Goal: Task Accomplishment & Management: Manage account settings

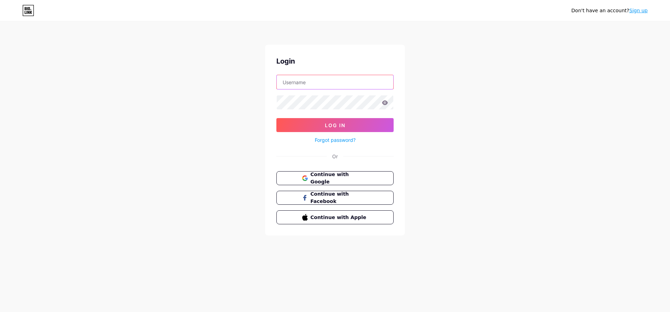
click at [312, 82] on input "text" at bounding box center [335, 82] width 117 height 14
type input "contact.marcovelli@gmail.com"
click at [276, 118] on button "Log In" at bounding box center [334, 125] width 117 height 14
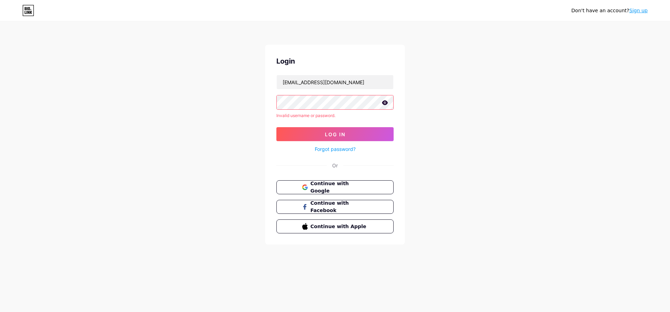
click at [382, 104] on icon at bounding box center [385, 102] width 6 height 5
click at [268, 107] on div "Login contact.marcovelli@gmail.com Invalid username or password. Log In Forgot …" at bounding box center [335, 145] width 140 height 200
click at [337, 136] on span "Log In" at bounding box center [335, 134] width 21 height 6
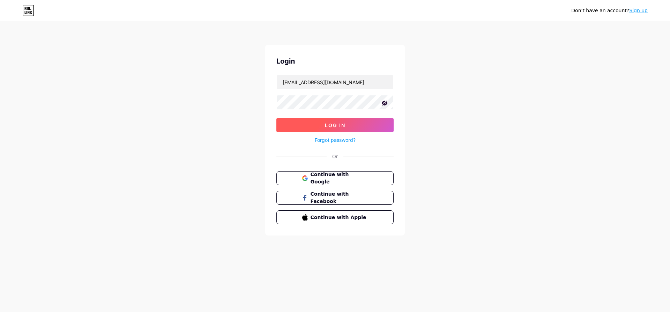
click at [338, 125] on span "Log In" at bounding box center [335, 125] width 21 height 6
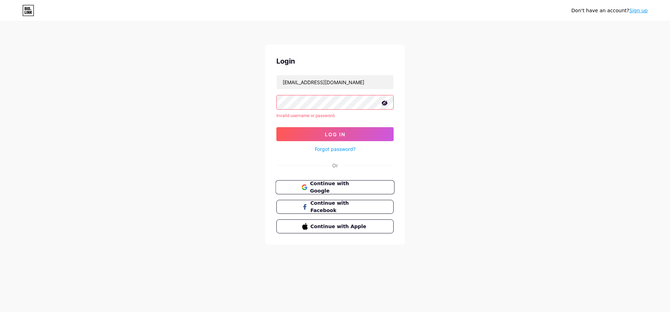
click at [333, 189] on span "Continue with Google" at bounding box center [339, 187] width 58 height 15
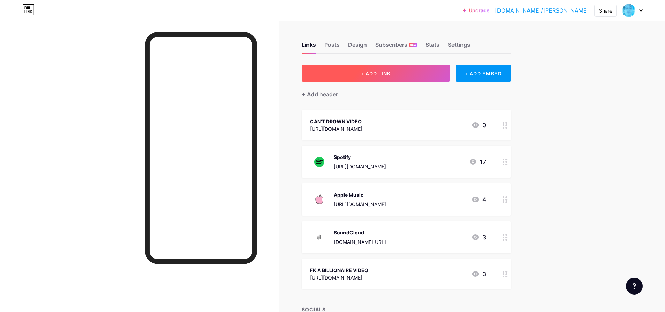
click at [407, 73] on button "+ ADD LINK" at bounding box center [375, 73] width 148 height 17
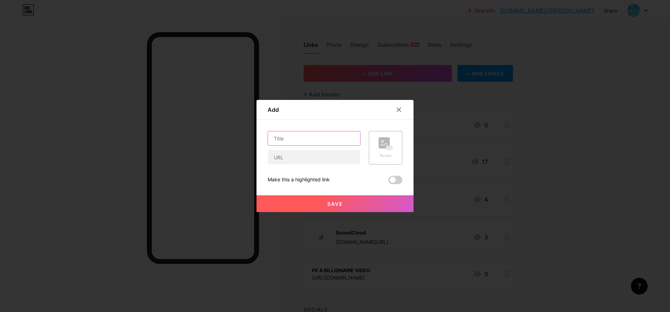
click at [309, 140] on input "text" at bounding box center [314, 138] width 92 height 14
type input "EXODIA VIDEO"
click at [379, 147] on rect at bounding box center [384, 142] width 11 height 11
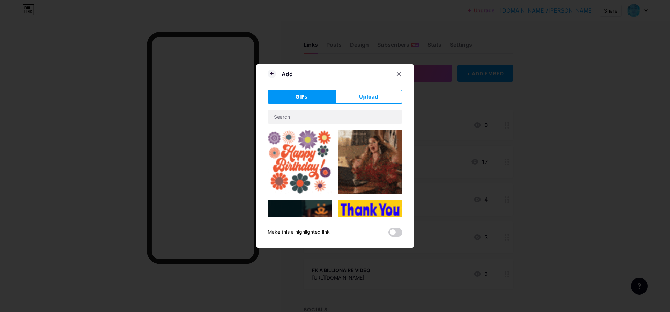
scroll to position [105, 0]
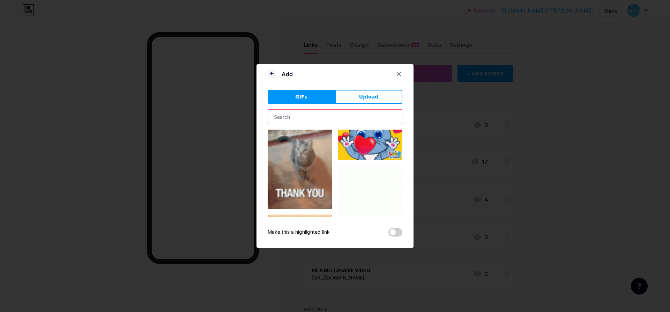
click at [338, 115] on input "text" at bounding box center [335, 117] width 134 height 14
type input "youtube"
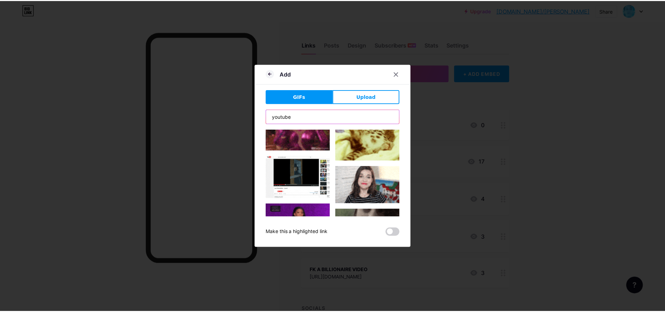
scroll to position [1117, 0]
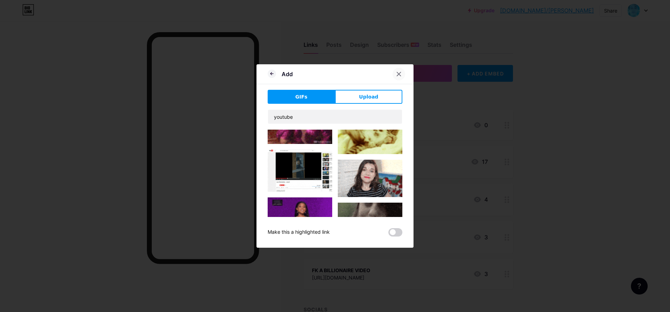
click at [399, 73] on icon at bounding box center [399, 74] width 6 height 6
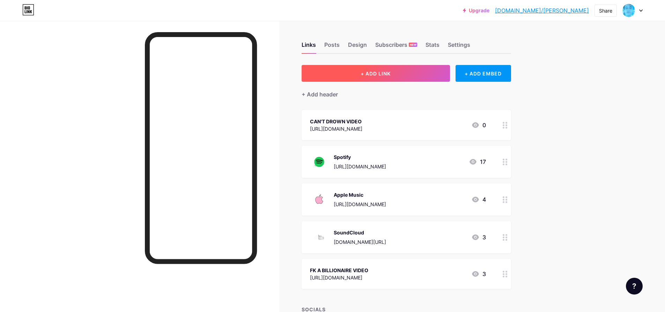
click at [428, 68] on button "+ ADD LINK" at bounding box center [375, 73] width 148 height 17
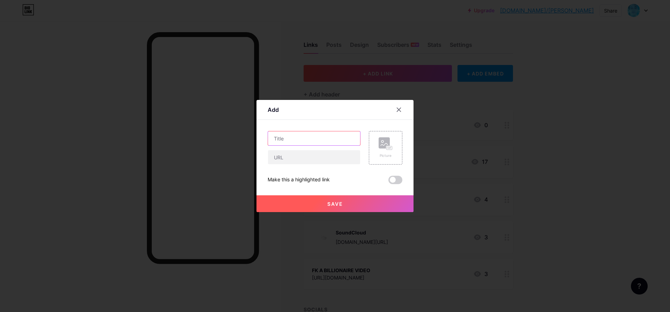
click at [343, 134] on input "text" at bounding box center [314, 138] width 92 height 14
type input "C"
type input "EXODIA VIDEO"
click at [316, 156] on input "text" at bounding box center [314, 157] width 92 height 14
paste input "[URL][DOMAIN_NAME]"
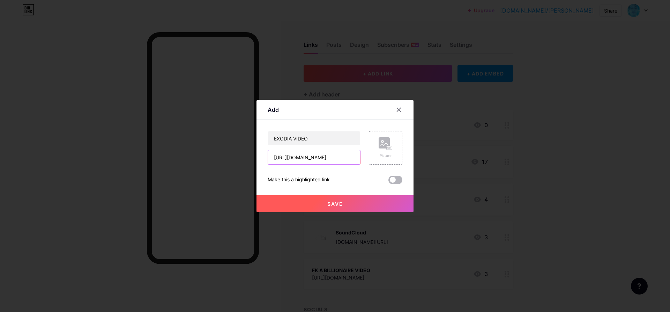
type input "[URL][DOMAIN_NAME]"
click at [394, 182] on span at bounding box center [395, 180] width 14 height 8
click at [388, 181] on input "checkbox" at bounding box center [388, 181] width 0 height 0
click at [387, 204] on button "Save" at bounding box center [334, 203] width 157 height 17
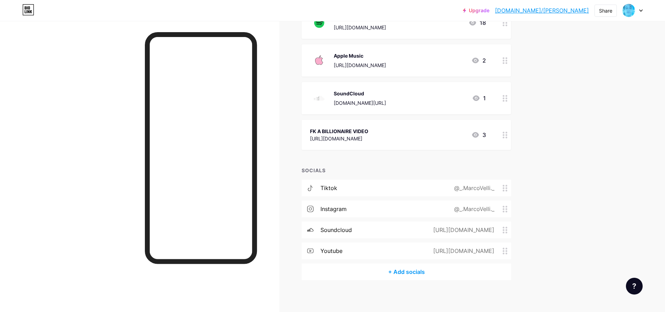
scroll to position [0, 0]
